Goal: Information Seeking & Learning: Check status

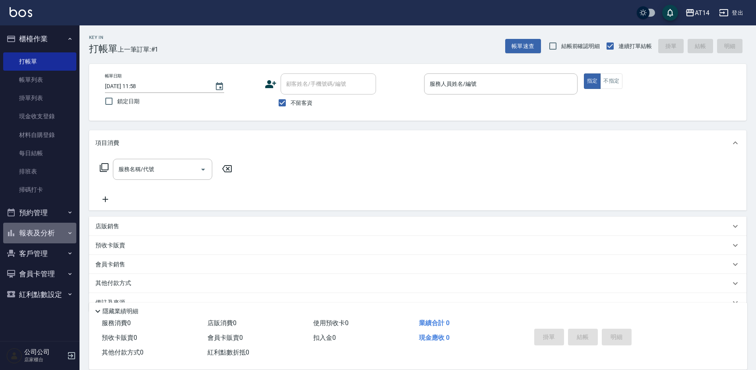
click at [52, 229] on button "報表及分析" at bounding box center [39, 233] width 73 height 21
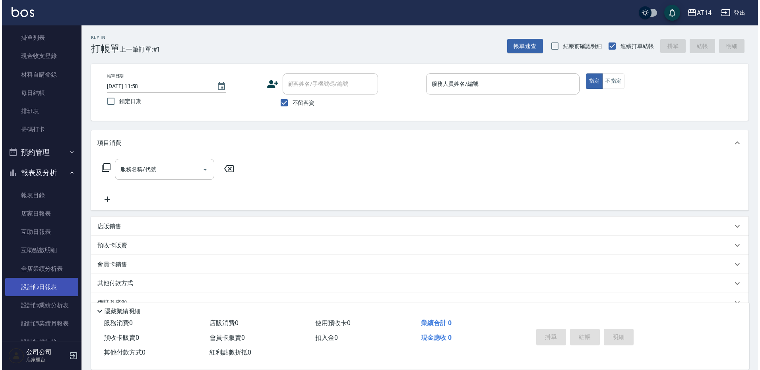
scroll to position [79, 0]
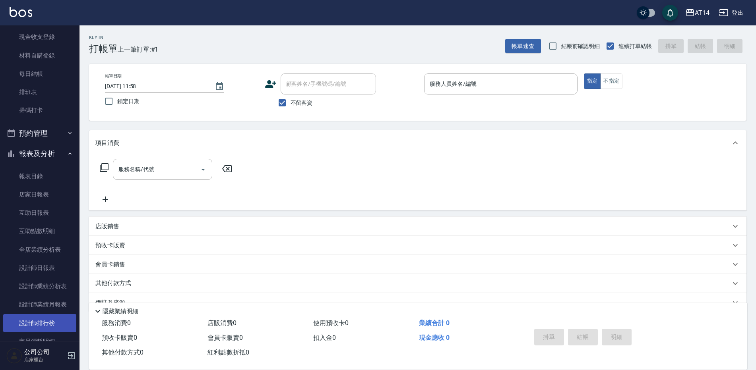
click at [46, 324] on link "設計師排行榜" at bounding box center [39, 323] width 73 height 18
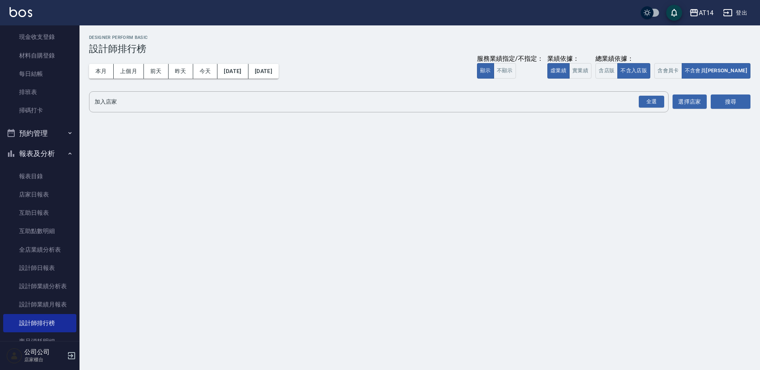
click at [187, 73] on button "昨天" at bounding box center [181, 71] width 25 height 15
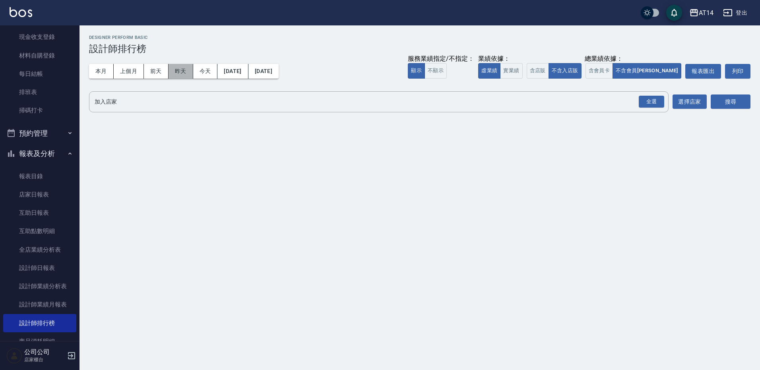
click at [182, 72] on button "昨天" at bounding box center [181, 71] width 25 height 15
click at [661, 104] on div "全選" at bounding box center [651, 102] width 25 height 12
click at [722, 96] on button "搜尋" at bounding box center [731, 102] width 40 height 15
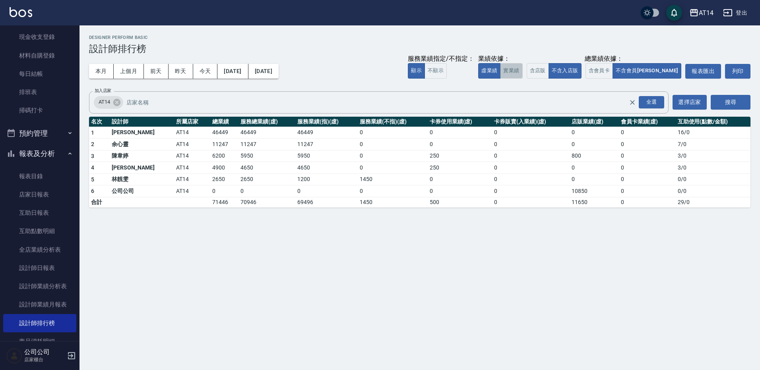
click at [522, 71] on button "實業績" at bounding box center [511, 70] width 22 height 15
click at [500, 70] on button "虛業績" at bounding box center [489, 70] width 22 height 15
click at [108, 68] on button "本月" at bounding box center [101, 71] width 25 height 15
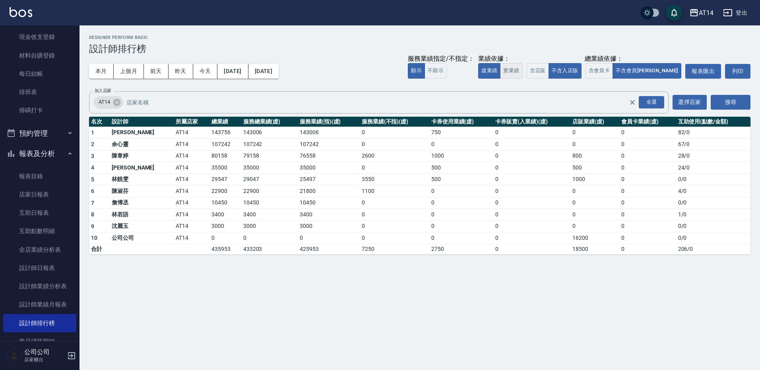
click at [522, 68] on button "實業績" at bounding box center [511, 70] width 22 height 15
click at [500, 69] on button "虛業績" at bounding box center [489, 70] width 22 height 15
click at [105, 66] on button "本月" at bounding box center [101, 71] width 25 height 15
click at [103, 71] on button "本月" at bounding box center [101, 71] width 25 height 15
click at [656, 102] on div "全選" at bounding box center [651, 102] width 25 height 12
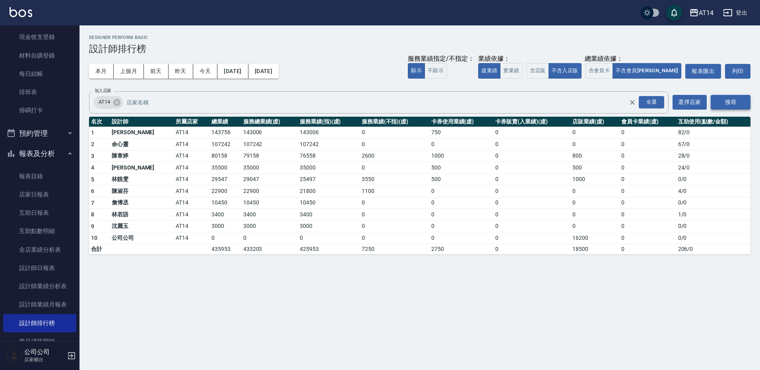
click at [726, 99] on button "搜尋" at bounding box center [731, 102] width 40 height 15
click at [522, 72] on button "實業績" at bounding box center [511, 70] width 22 height 15
click at [500, 67] on button "虛業績" at bounding box center [489, 70] width 22 height 15
click at [522, 66] on button "實業績" at bounding box center [511, 70] width 22 height 15
click at [500, 68] on button "虛業績" at bounding box center [489, 70] width 22 height 15
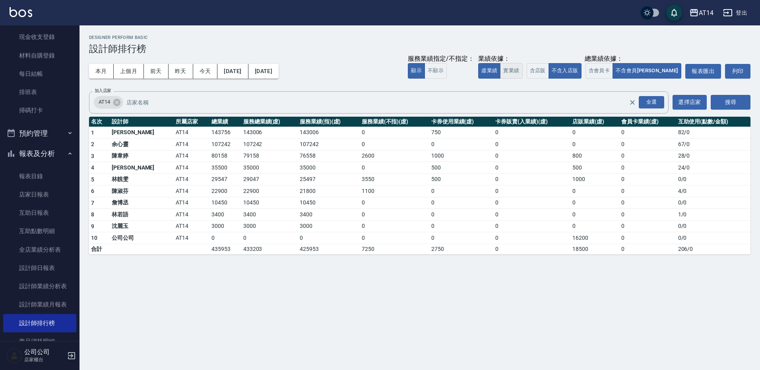
click at [522, 68] on button "實業績" at bounding box center [511, 70] width 22 height 15
click at [500, 65] on button "虛業績" at bounding box center [489, 70] width 22 height 15
click at [522, 68] on button "實業績" at bounding box center [511, 70] width 22 height 15
click at [123, 75] on button "上個月" at bounding box center [129, 71] width 30 height 15
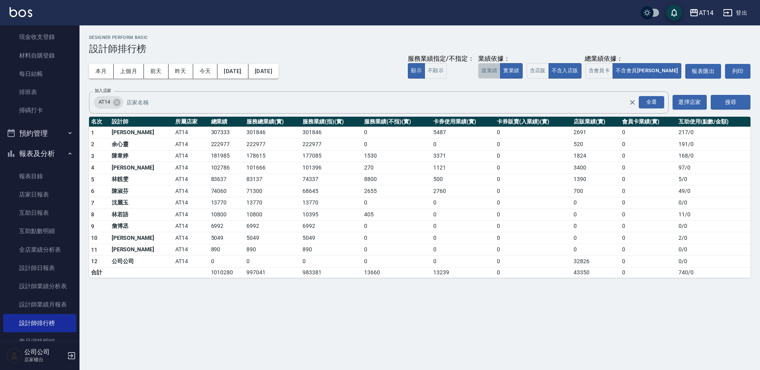
click at [500, 68] on button "虛業績" at bounding box center [489, 70] width 22 height 15
click at [522, 68] on button "實業績" at bounding box center [511, 70] width 22 height 15
click at [500, 69] on button "虛業績" at bounding box center [489, 70] width 22 height 15
click at [522, 68] on button "實業績" at bounding box center [511, 70] width 22 height 15
click at [38, 42] on link "現金收支登錄" at bounding box center [39, 37] width 73 height 18
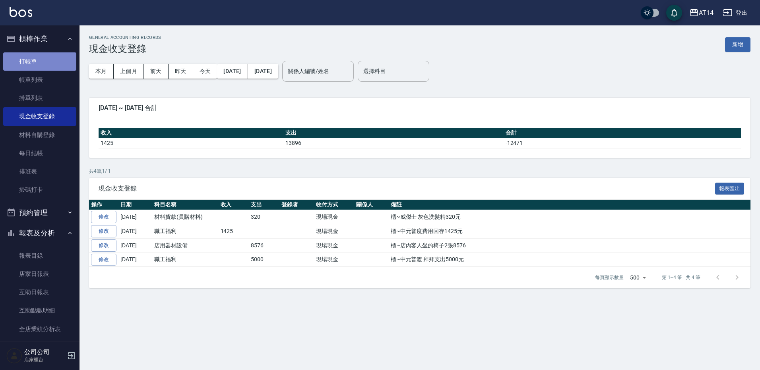
click at [45, 67] on link "打帳單" at bounding box center [39, 61] width 73 height 18
